Goal: Task Accomplishment & Management: Use online tool/utility

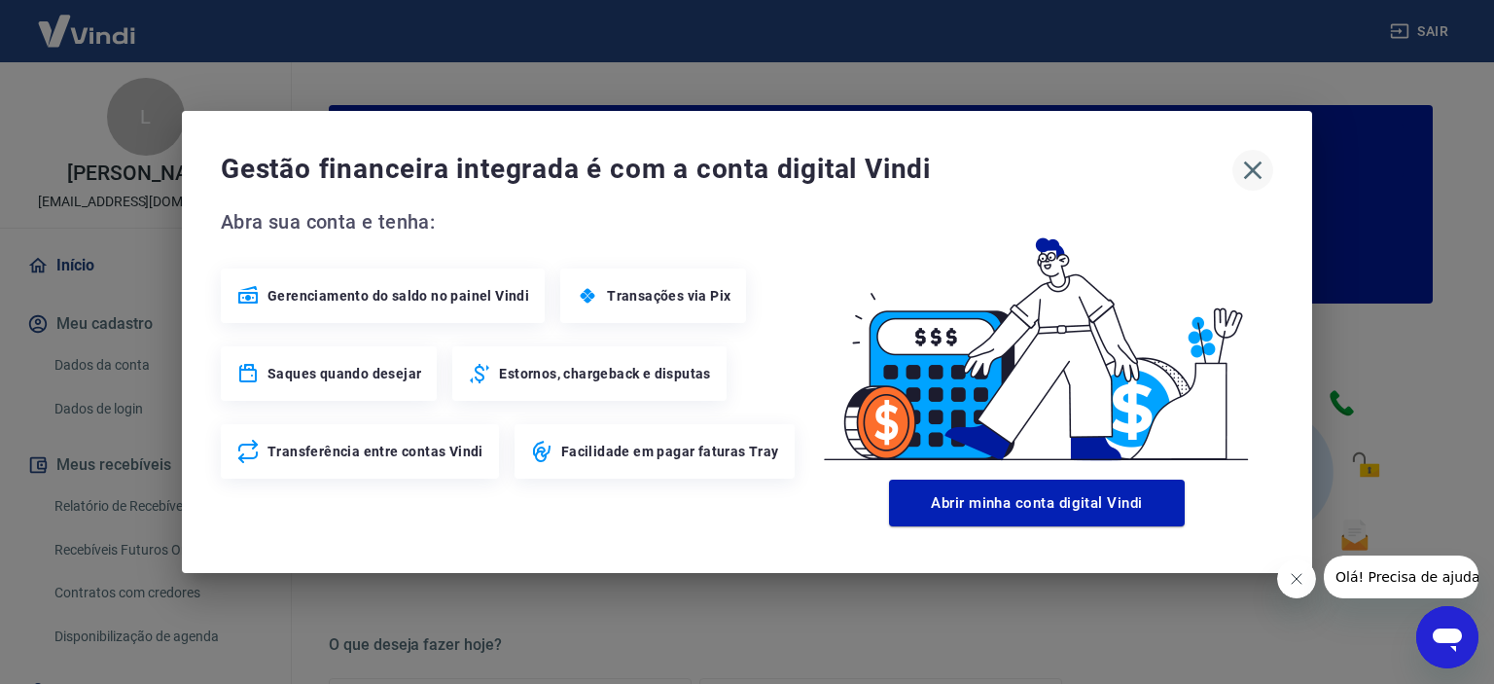
click at [1249, 168] on icon "button" at bounding box center [1252, 170] width 31 height 31
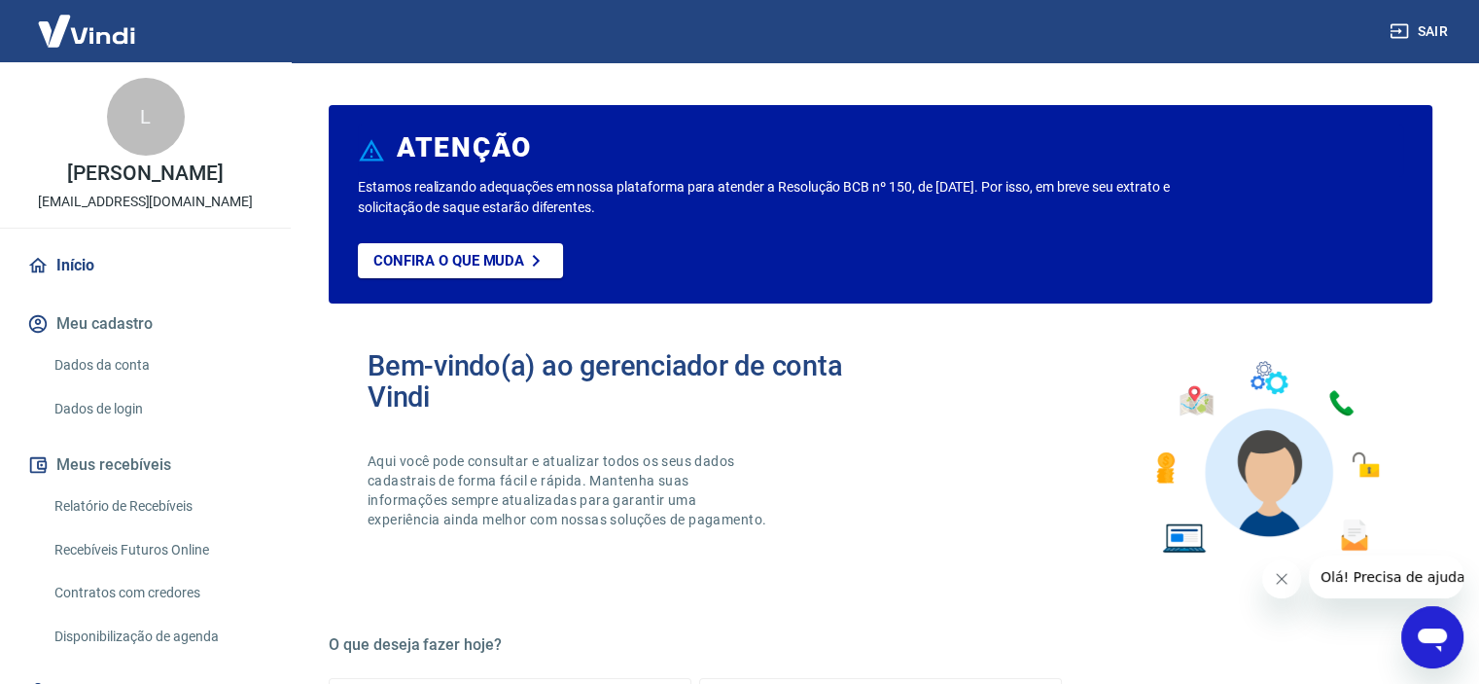
click at [1284, 574] on icon "Fechar mensagem da empresa" at bounding box center [1282, 579] width 10 height 10
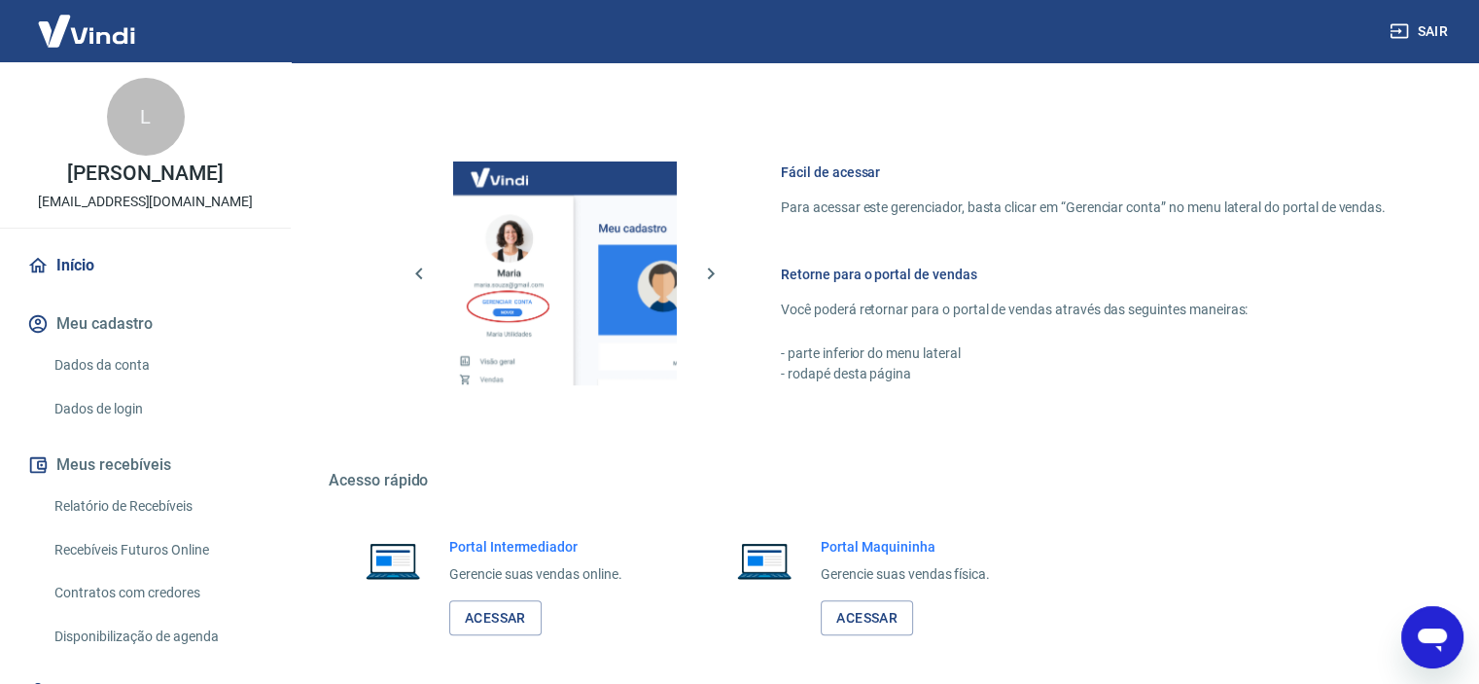
scroll to position [1053, 0]
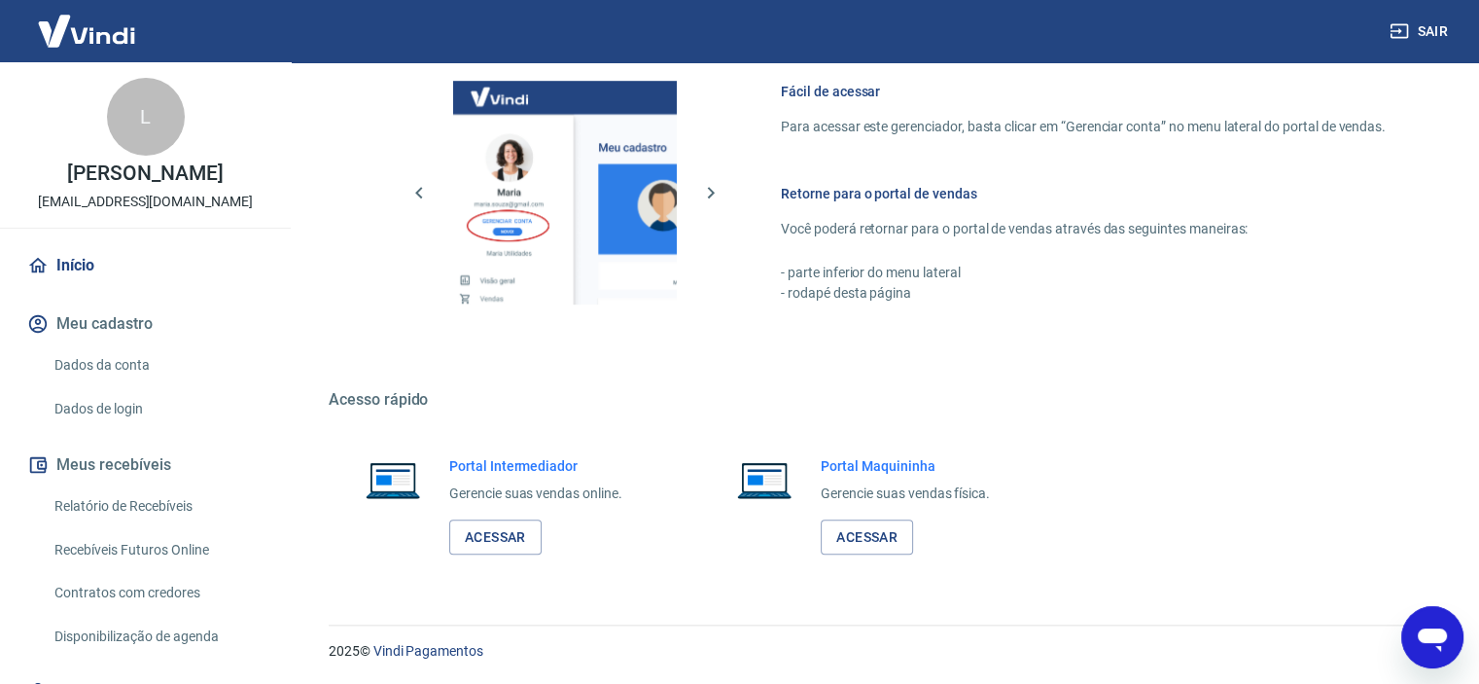
drag, startPoint x: 519, startPoint y: 528, endPoint x: 549, endPoint y: 529, distance: 30.2
click at [518, 528] on link "Acessar" at bounding box center [495, 537] width 92 height 36
click at [175, 496] on link "Relatório de Recebíveis" at bounding box center [157, 506] width 221 height 40
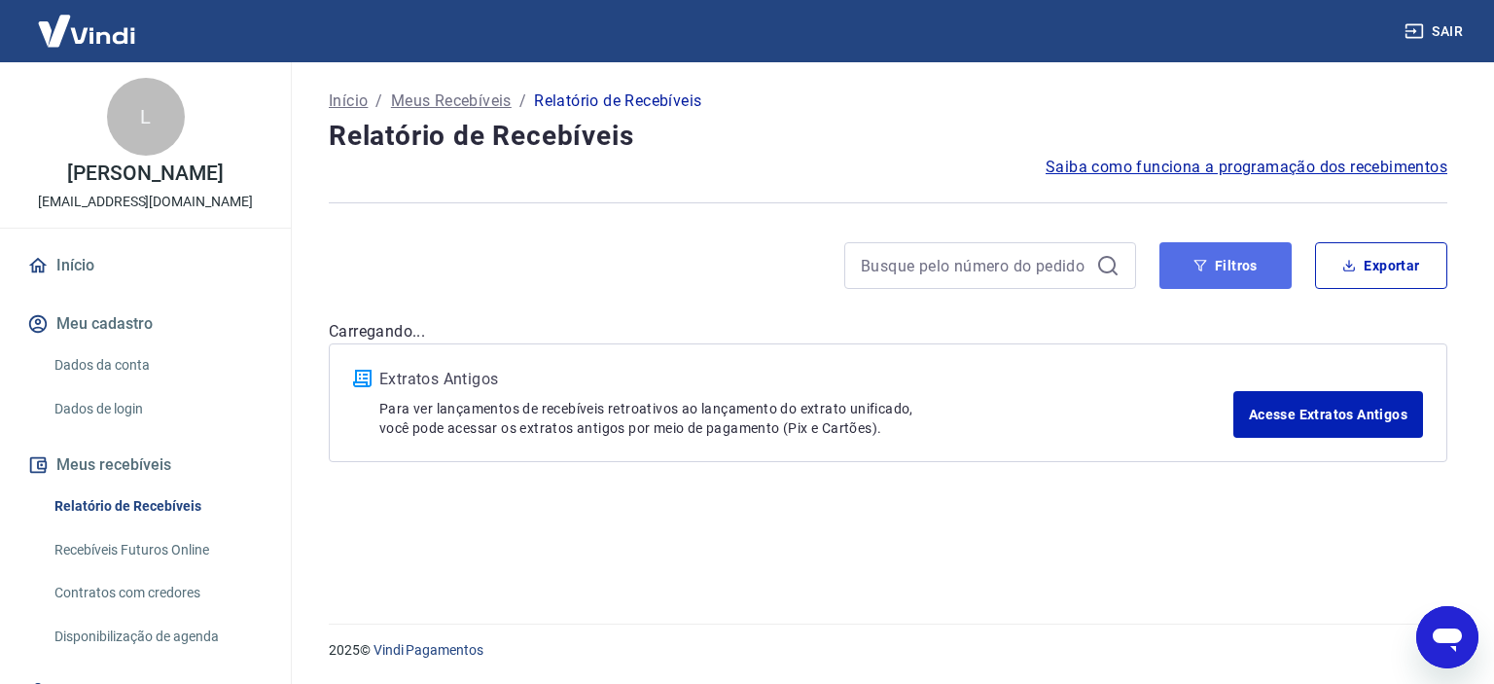
click at [1190, 273] on button "Filtros" at bounding box center [1225, 265] width 132 height 47
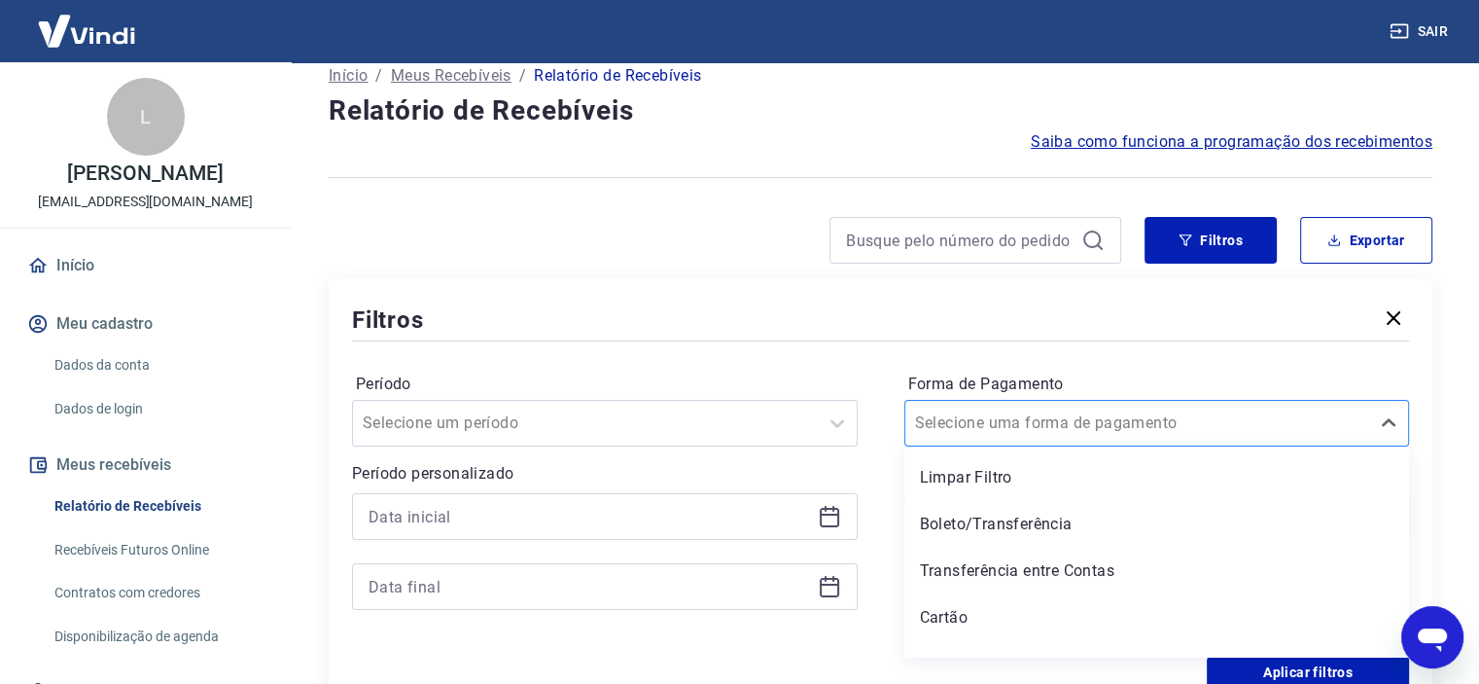
click at [1068, 446] on div "option Limpar Filtro focused, 1 of 5. 5 results available. Use Up and Down to c…" at bounding box center [1157, 423] width 506 height 47
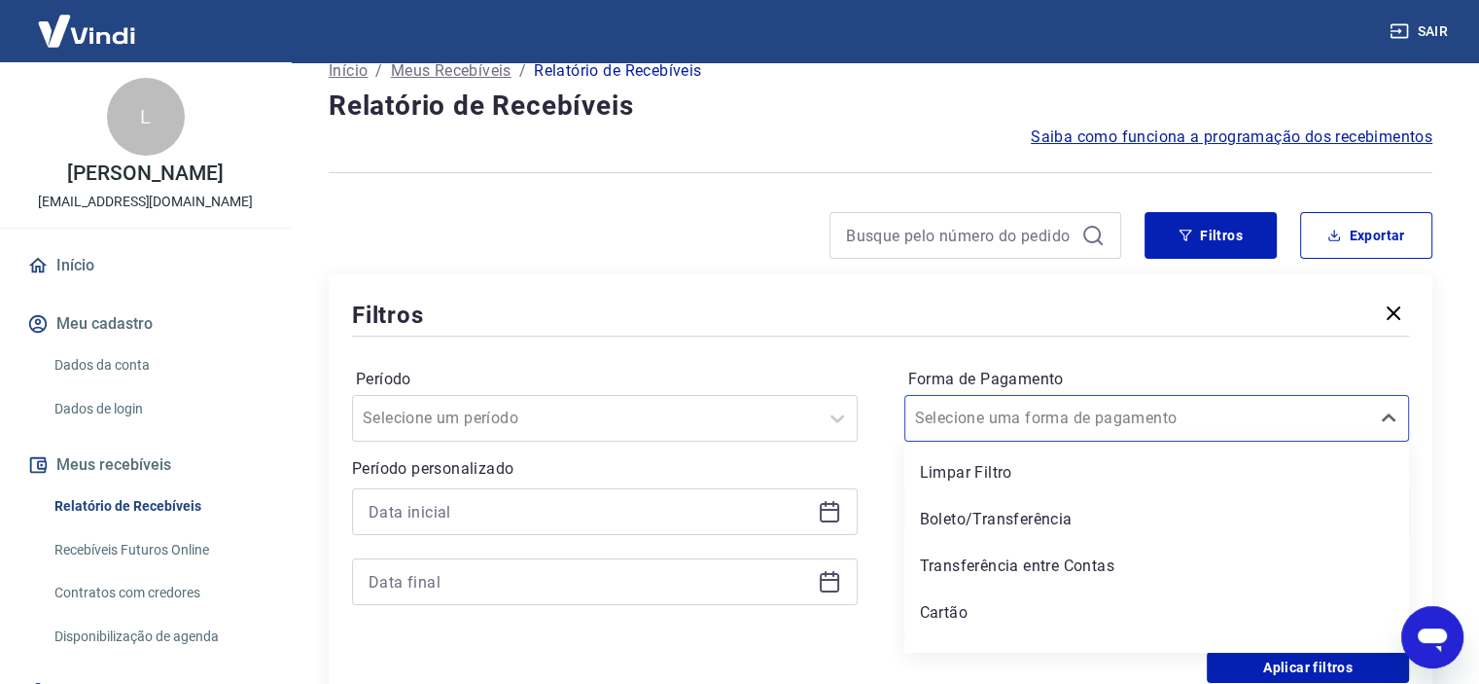
scroll to position [29, 0]
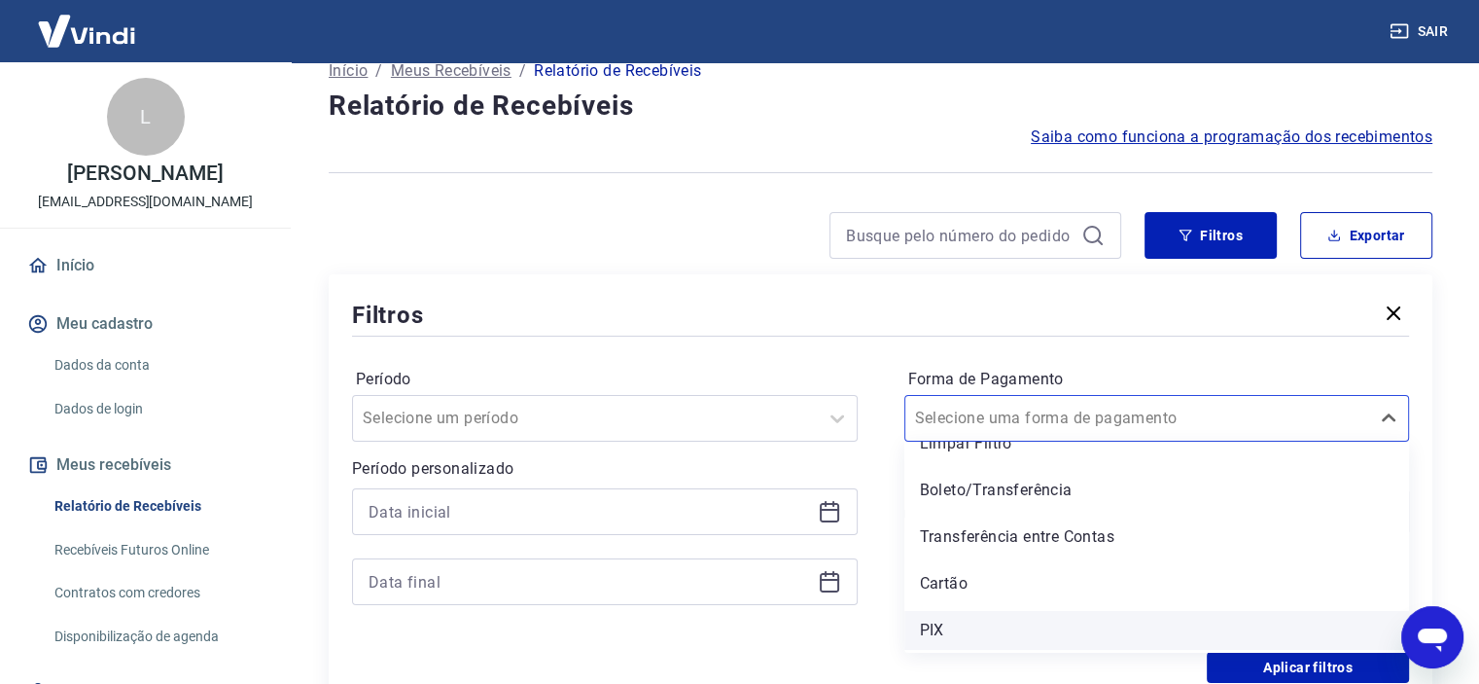
click at [973, 633] on div "PIX" at bounding box center [1157, 630] width 506 height 39
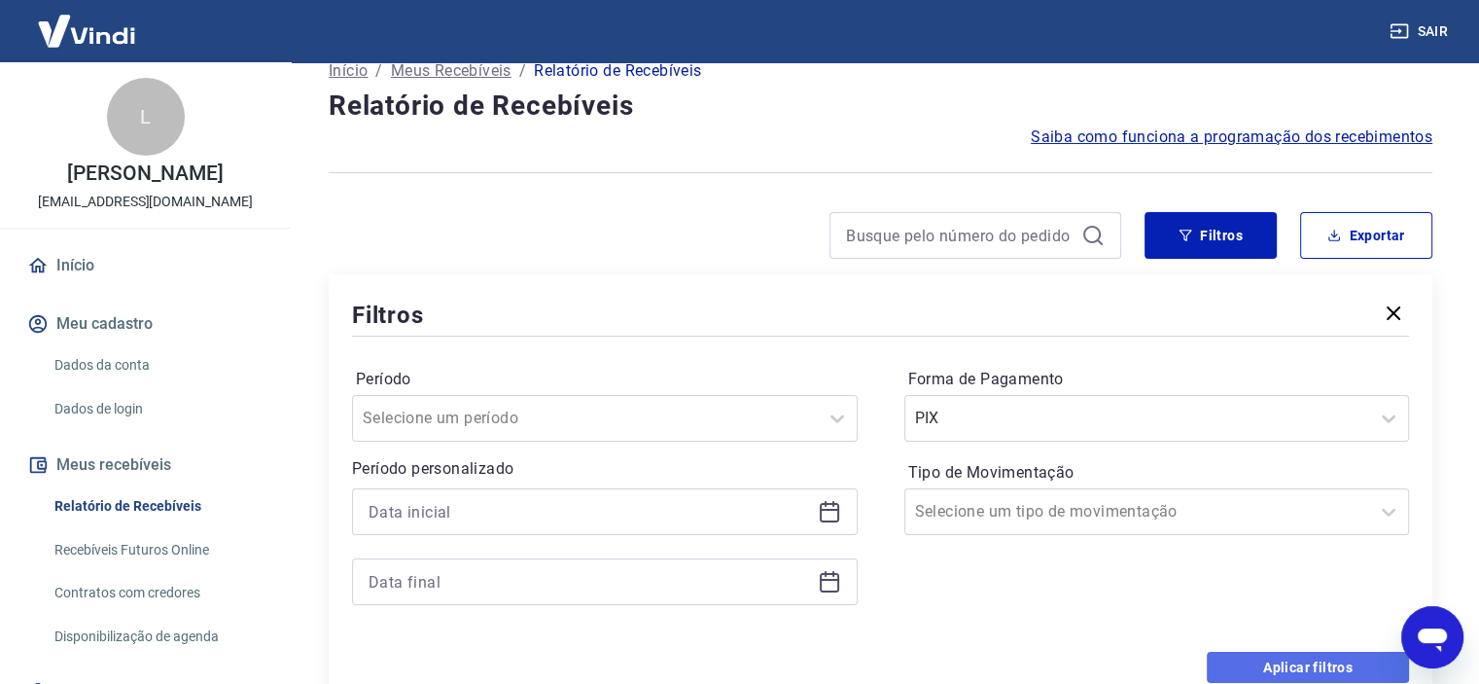
click at [1326, 673] on button "Aplicar filtros" at bounding box center [1308, 666] width 202 height 31
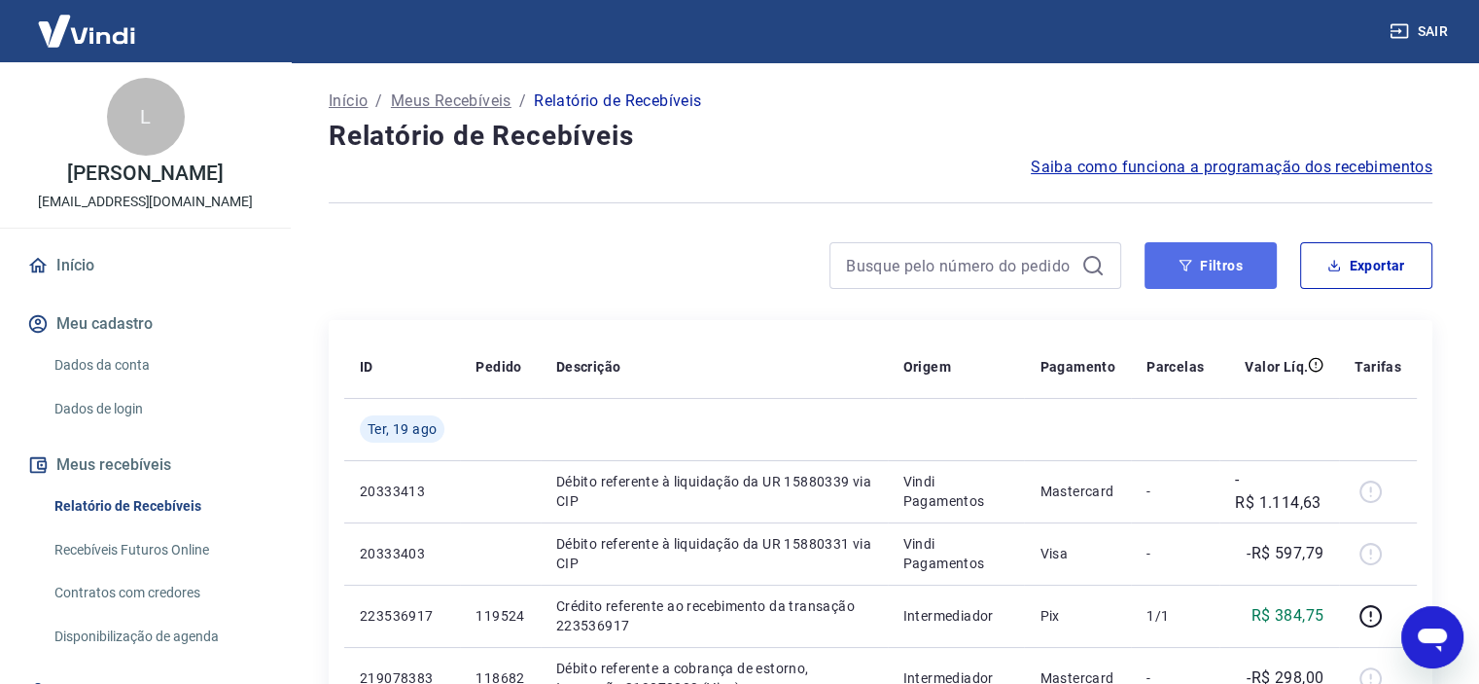
click at [1209, 270] on button "Filtros" at bounding box center [1210, 265] width 132 height 47
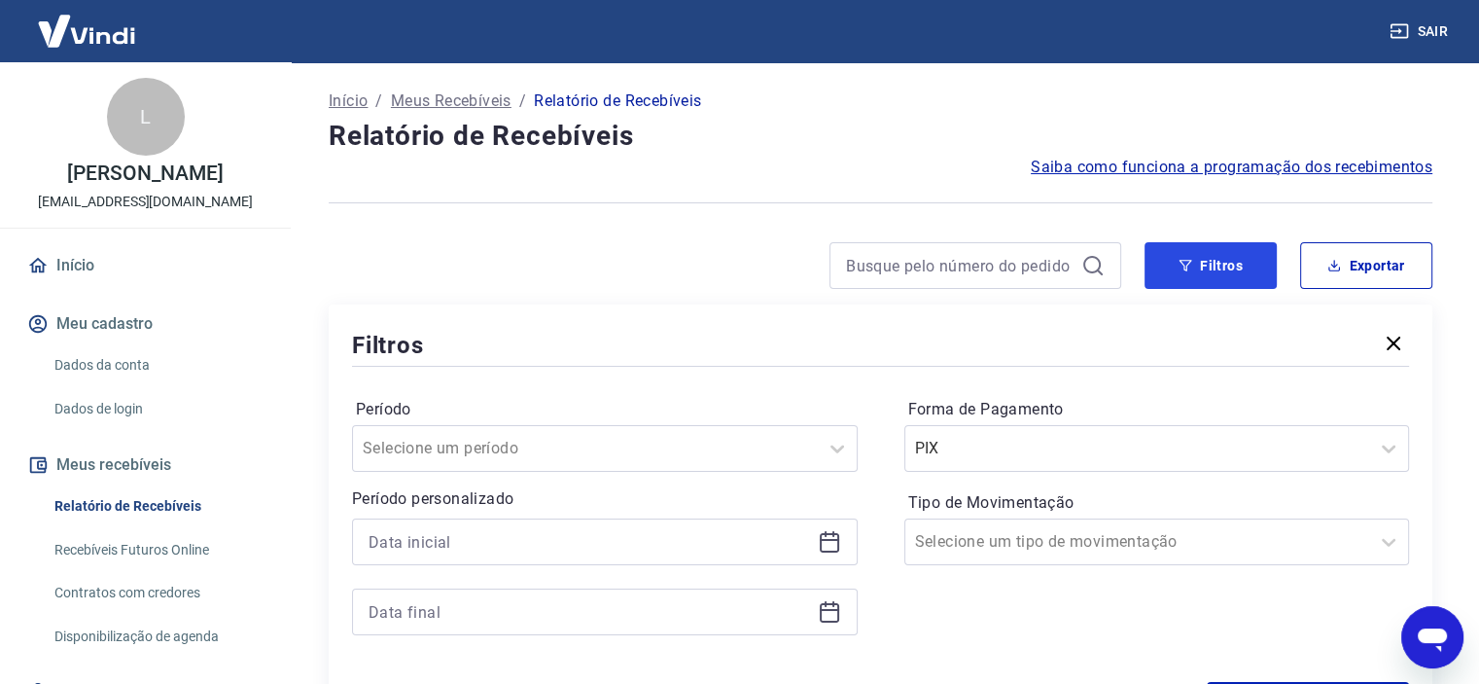
scroll to position [324, 0]
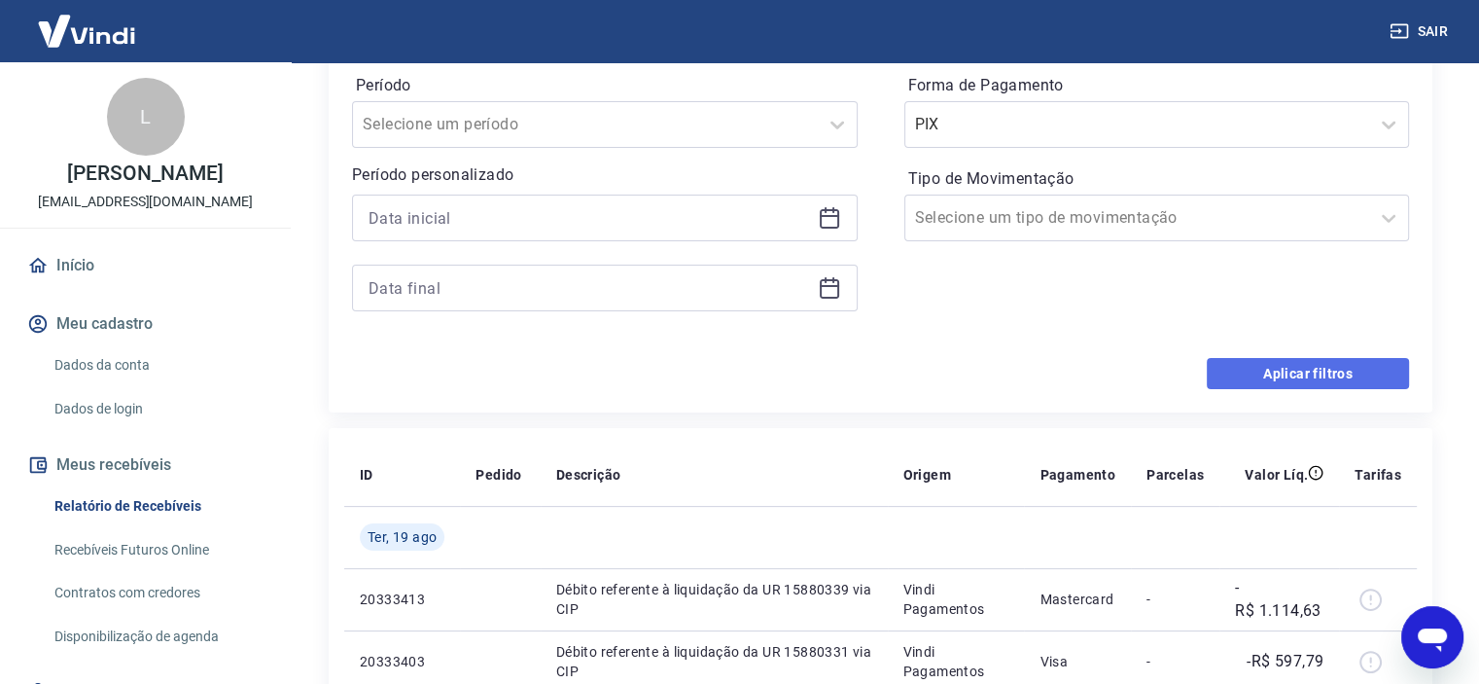
click at [1264, 377] on button "Aplicar filtros" at bounding box center [1308, 373] width 202 height 31
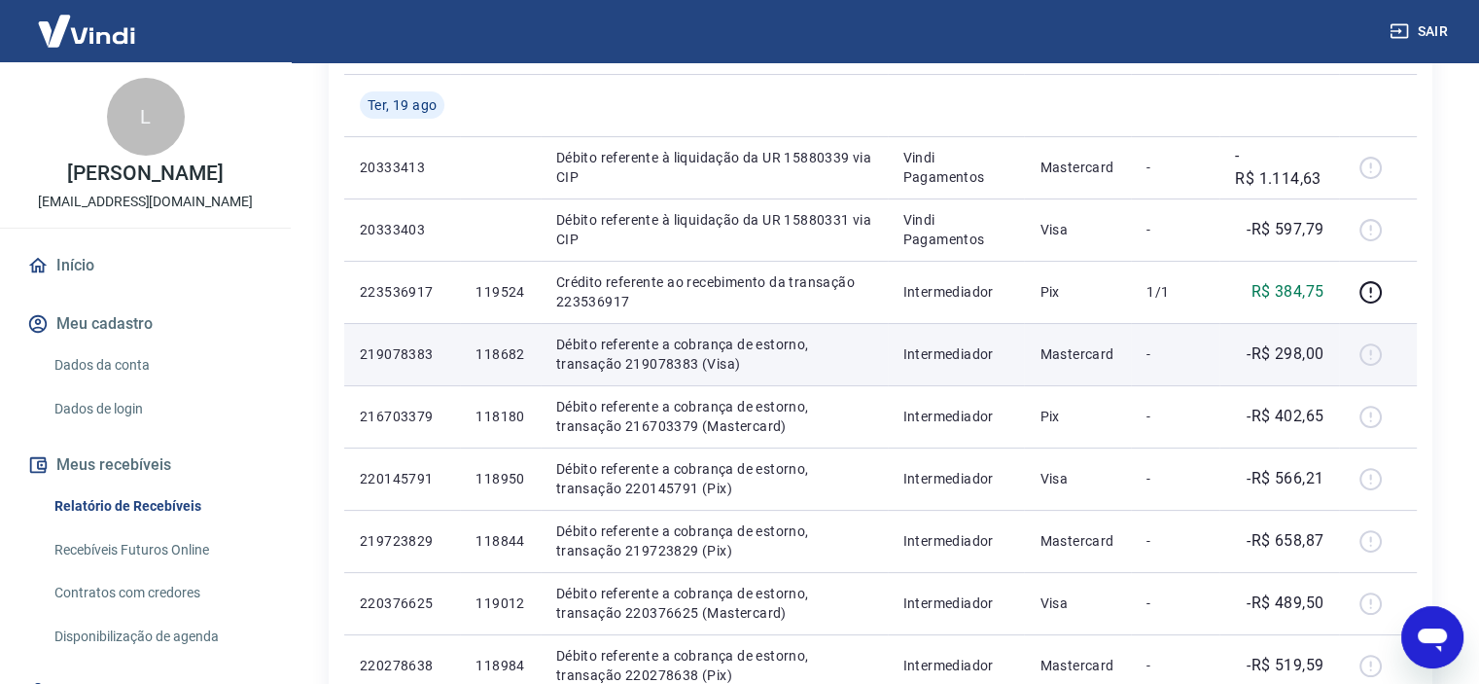
scroll to position [0, 0]
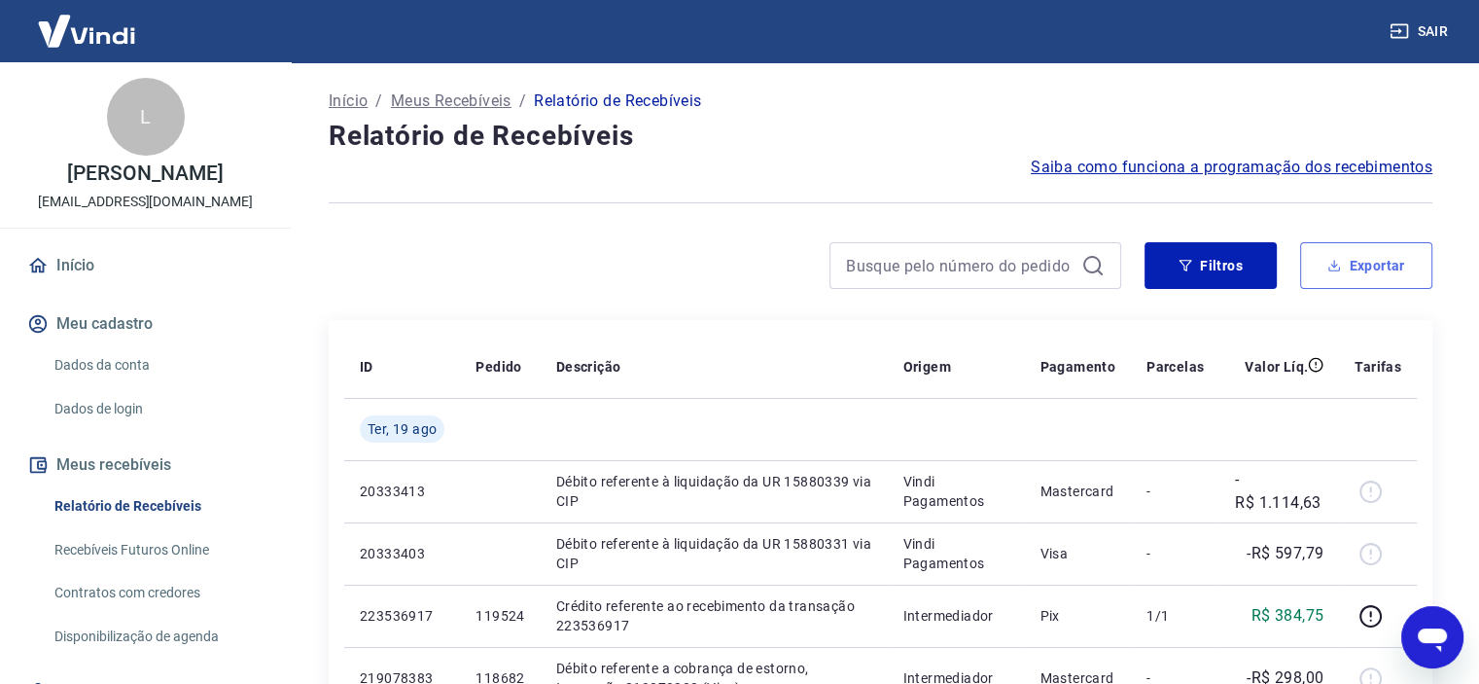
click at [1367, 267] on button "Exportar" at bounding box center [1366, 265] width 132 height 47
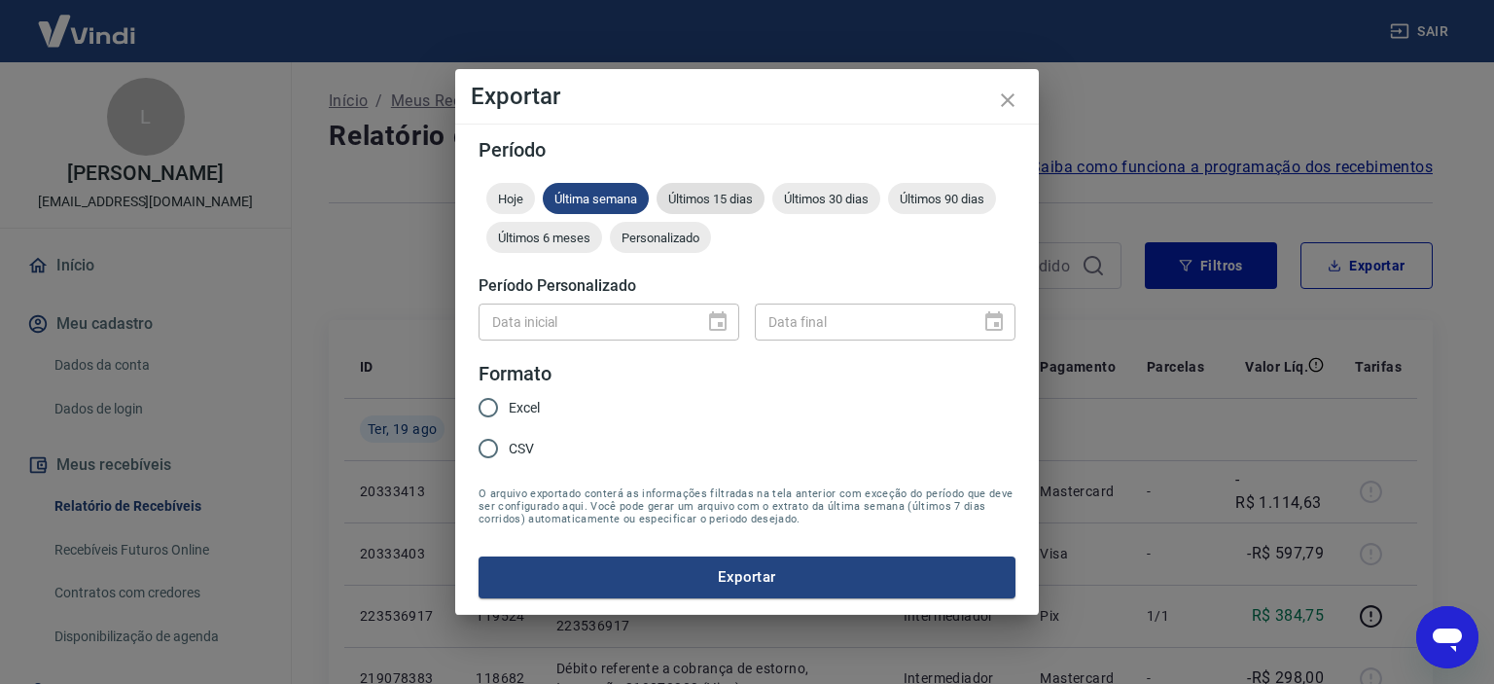
click at [746, 207] on div "Últimos 15 dias" at bounding box center [710, 198] width 108 height 31
click at [537, 416] on span "Excel" at bounding box center [524, 408] width 31 height 20
click at [509, 416] on input "Excel" at bounding box center [488, 407] width 41 height 41
radio input "true"
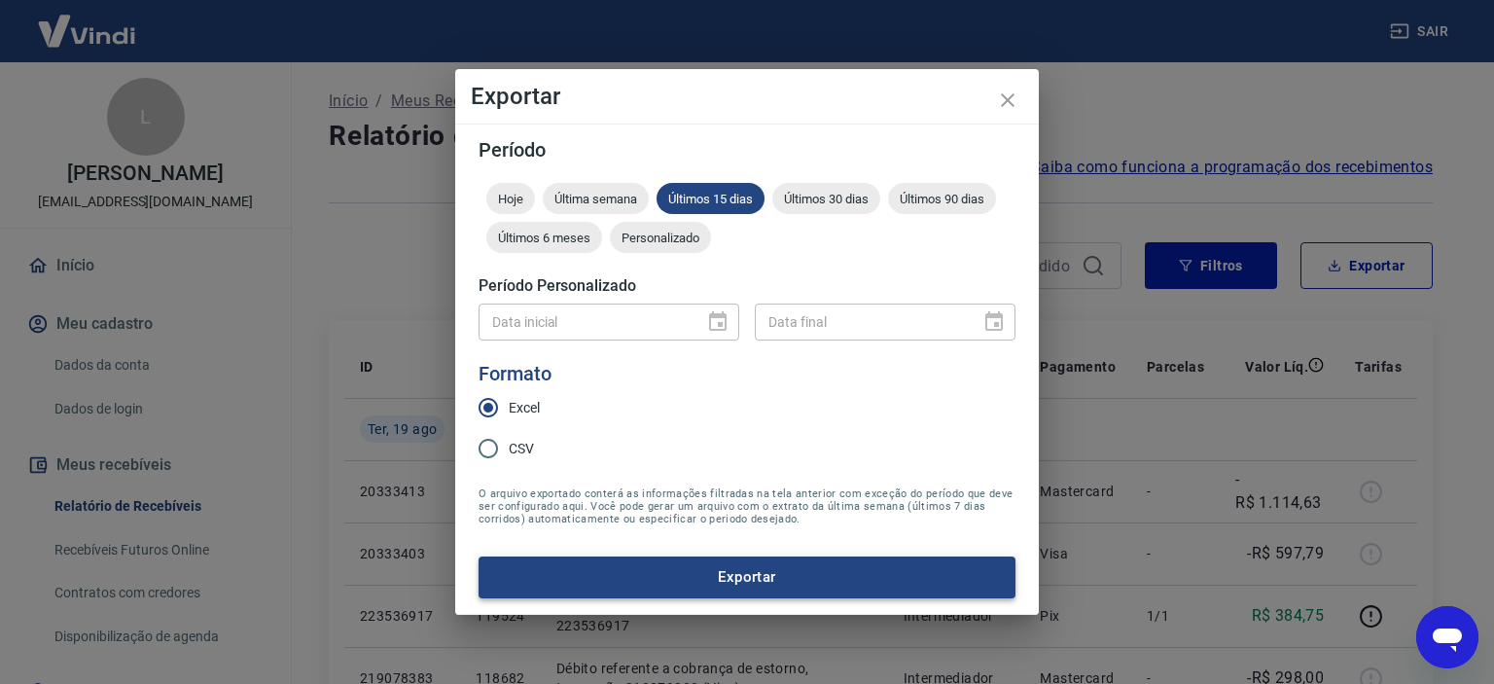
click at [762, 586] on button "Exportar" at bounding box center [746, 576] width 537 height 41
